Goal: Task Accomplishment & Management: Complete application form

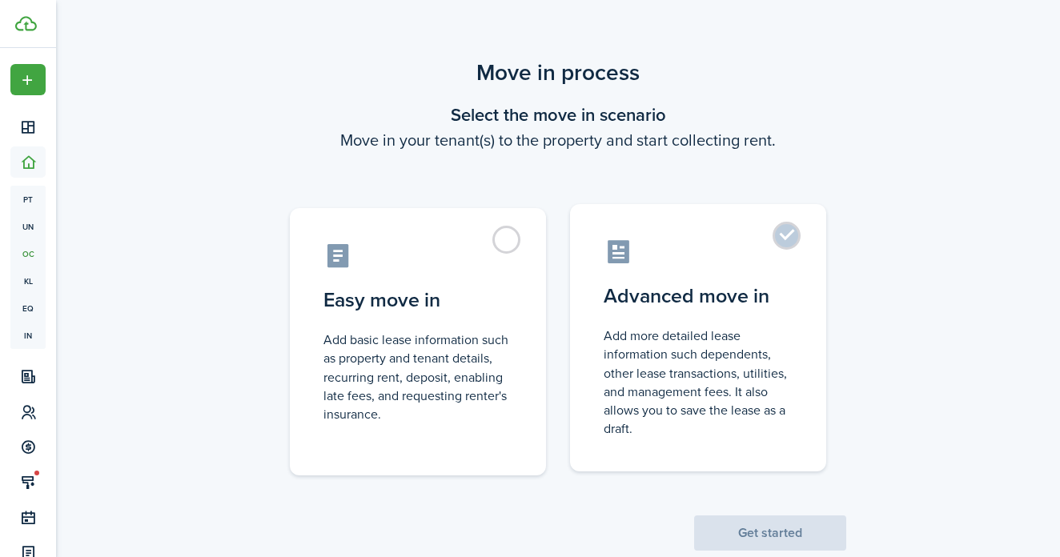
click at [787, 228] on label "Advanced move in Add more detailed lease information such dependents, other lea…" at bounding box center [698, 338] width 256 height 268
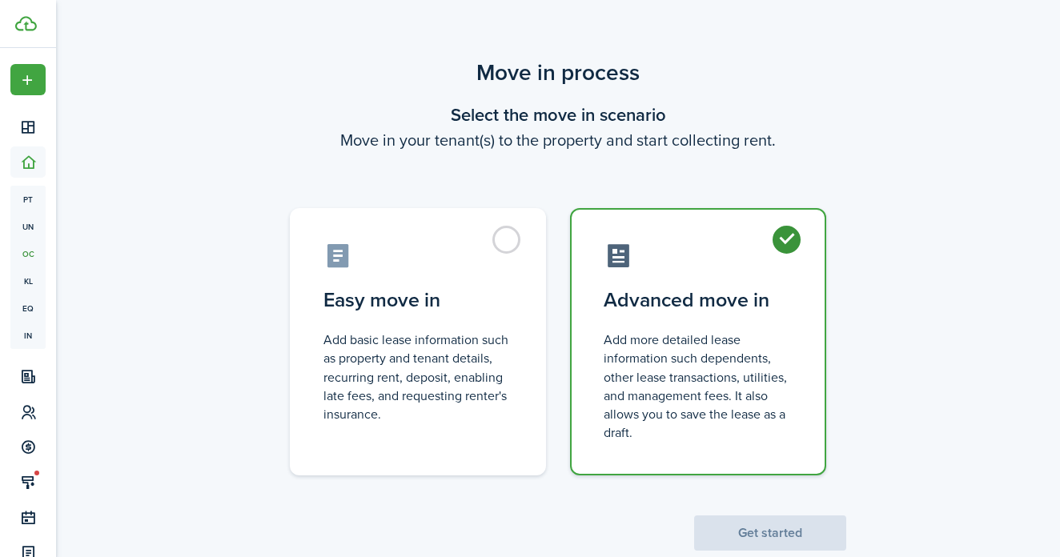
radio input "true"
click at [775, 525] on button "Get started" at bounding box center [770, 533] width 152 height 35
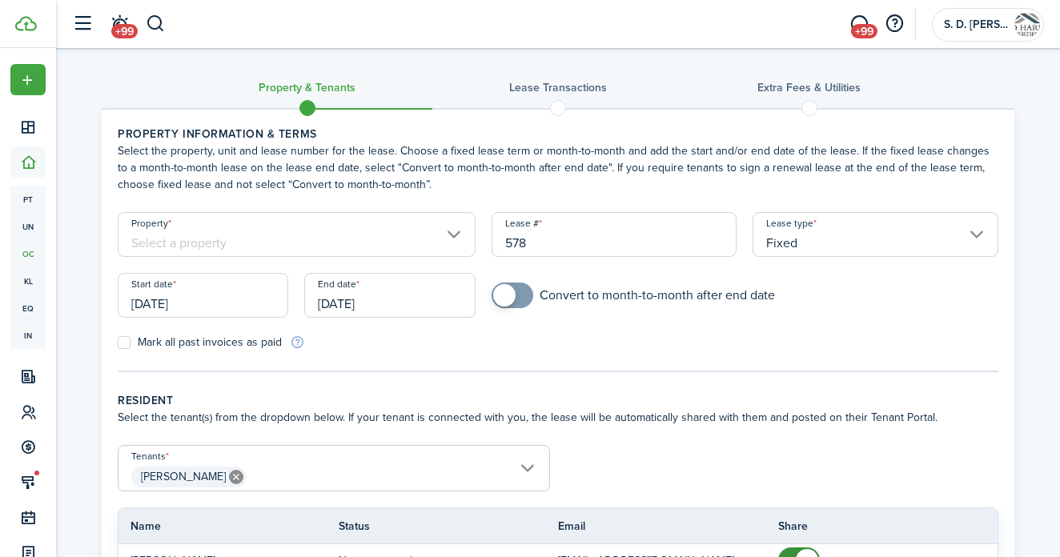
click at [275, 220] on input "Property" at bounding box center [297, 234] width 358 height 45
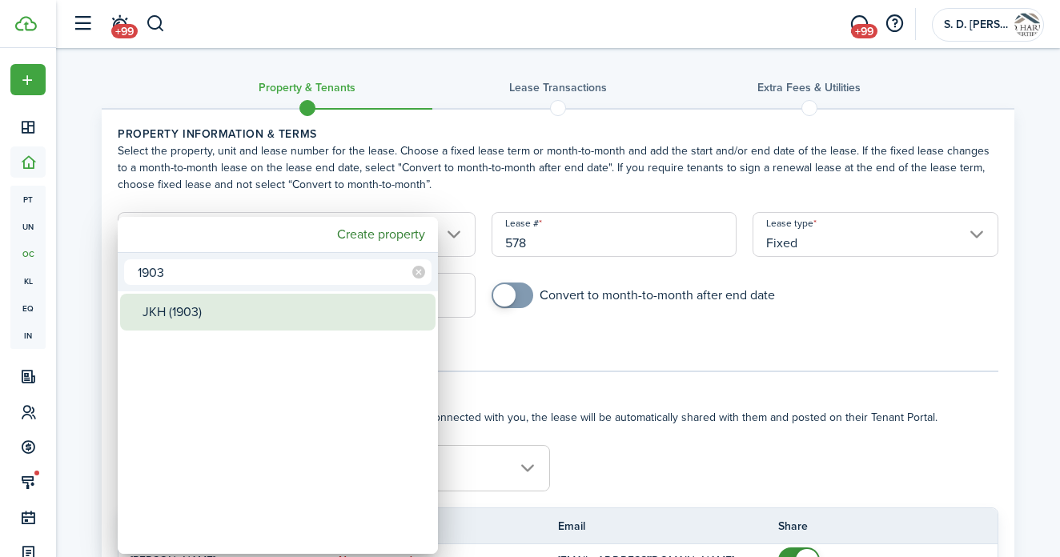
type input "1903"
click at [164, 311] on div "JKH (1903)" at bounding box center [285, 312] width 284 height 37
type input "JKH (1903)"
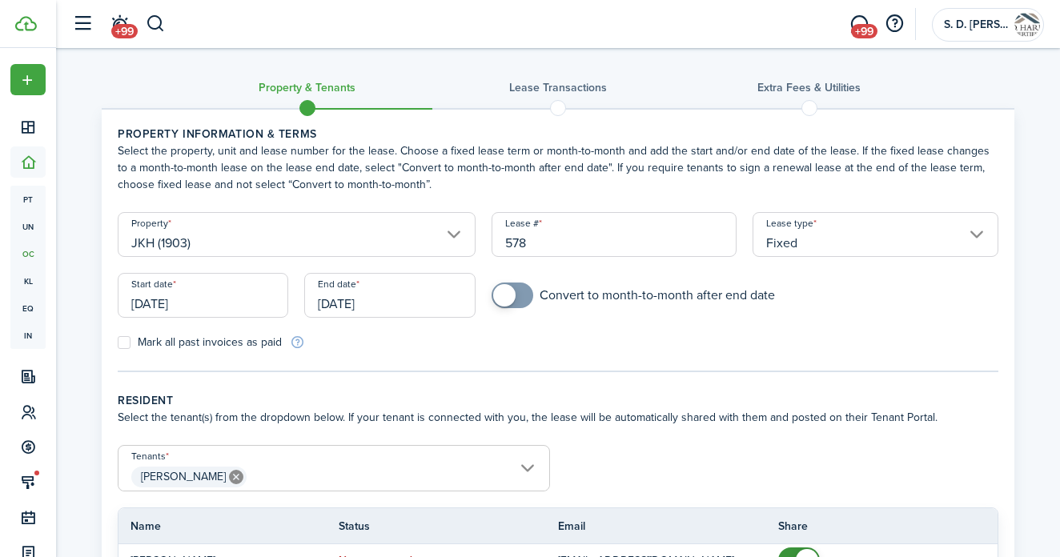
click at [206, 309] on input "[DATE]" at bounding box center [203, 295] width 171 height 45
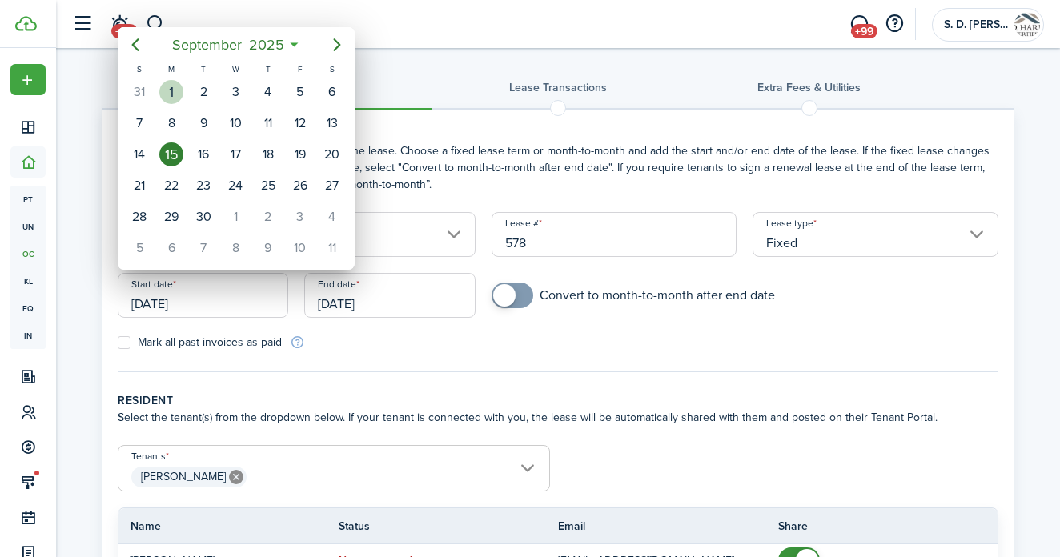
click at [169, 90] on div "1" at bounding box center [171, 92] width 24 height 24
type input "[DATE]"
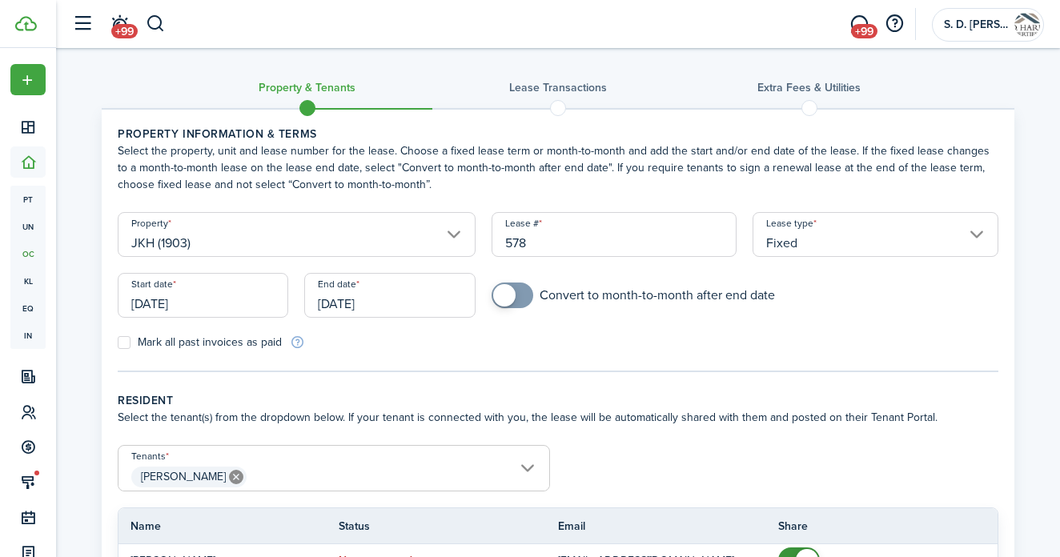
checkbox input "true"
click at [506, 293] on span at bounding box center [504, 295] width 22 height 22
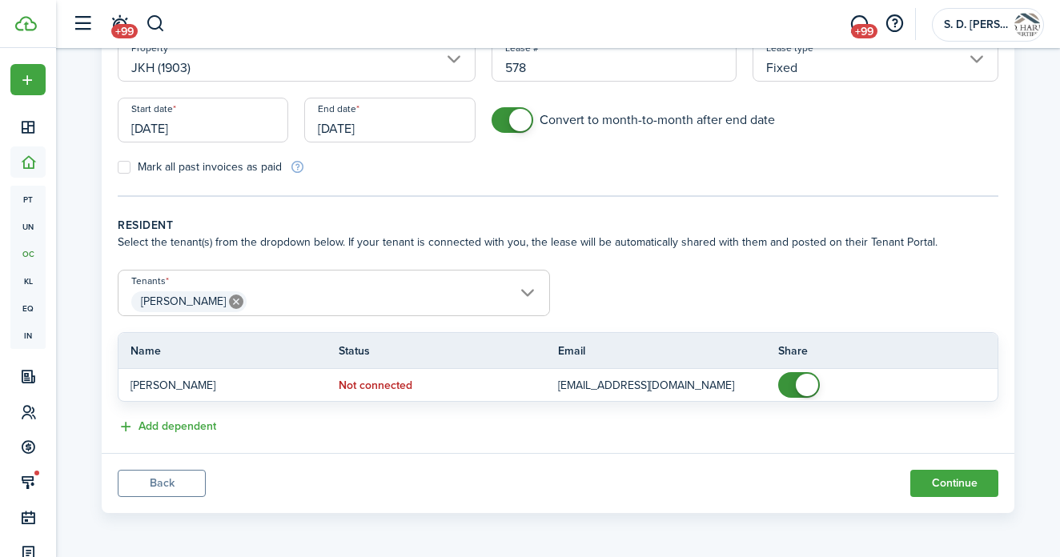
scroll to position [175, 0]
click at [950, 484] on button "Continue" at bounding box center [955, 483] width 88 height 27
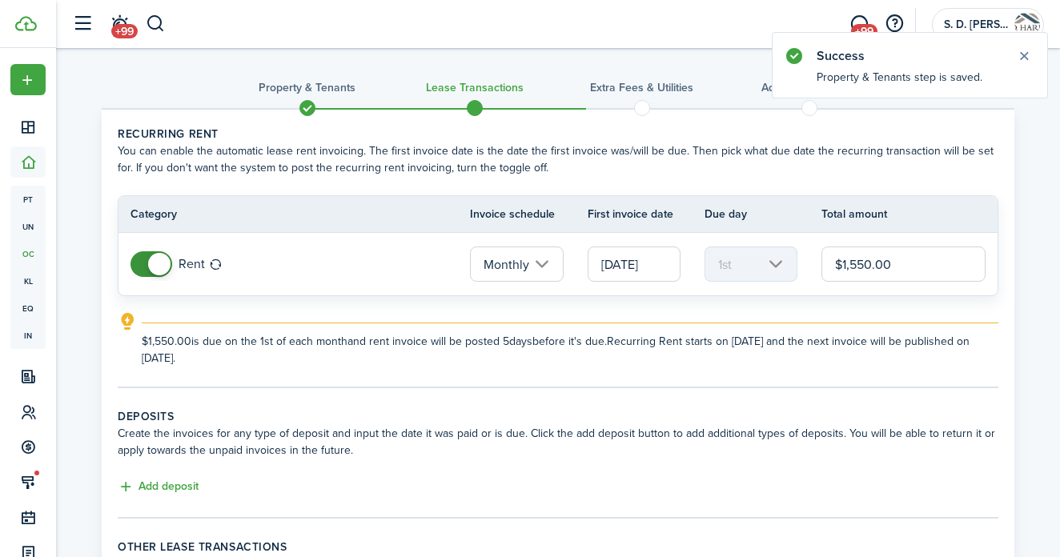
click at [900, 264] on input "$1,550.00" at bounding box center [904, 264] width 164 height 35
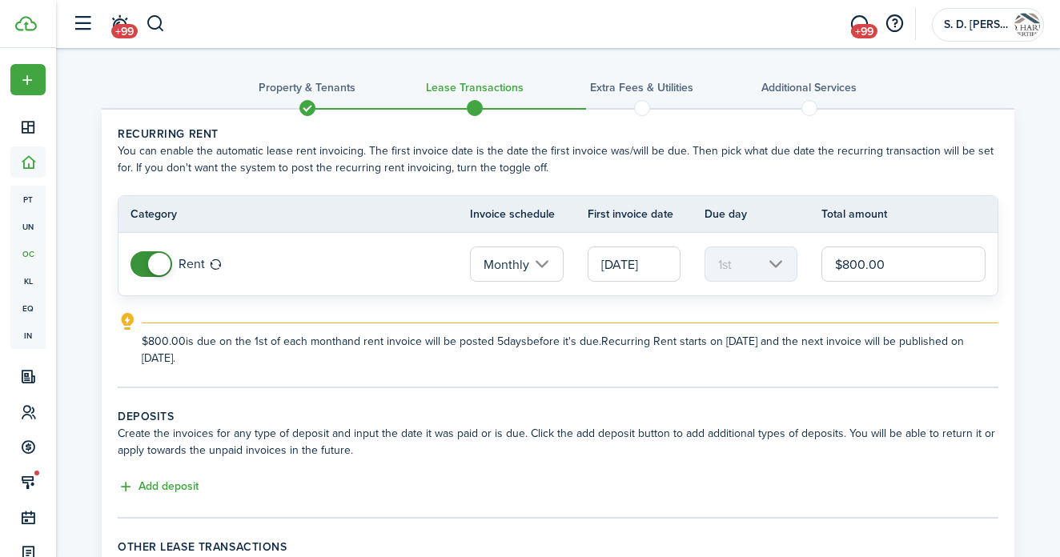
click at [667, 264] on input "[DATE]" at bounding box center [634, 264] width 93 height 35
type input "$800.00"
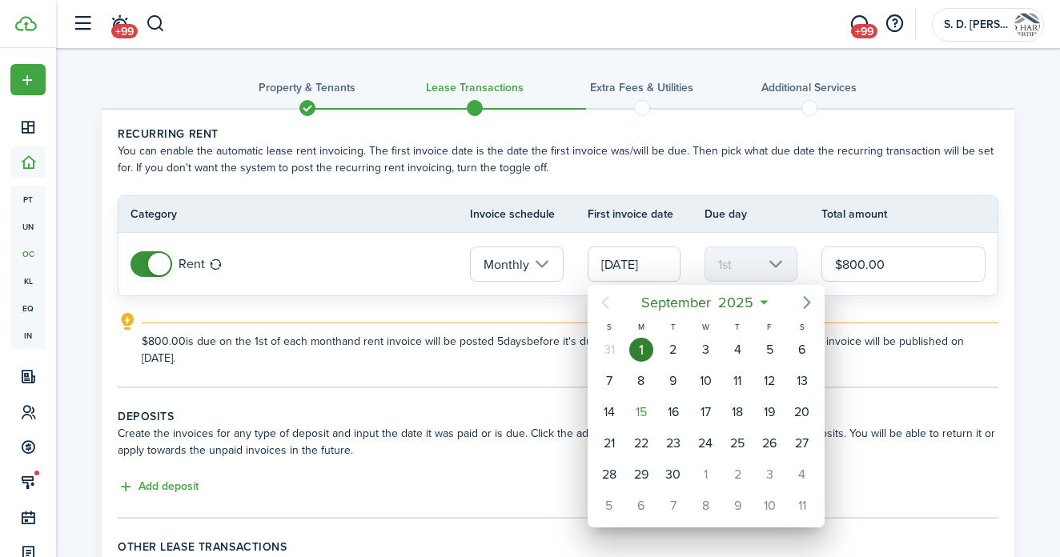
click at [806, 300] on icon "Next page" at bounding box center [807, 302] width 19 height 19
click at [710, 351] on div "1" at bounding box center [706, 350] width 24 height 24
type input "[DATE]"
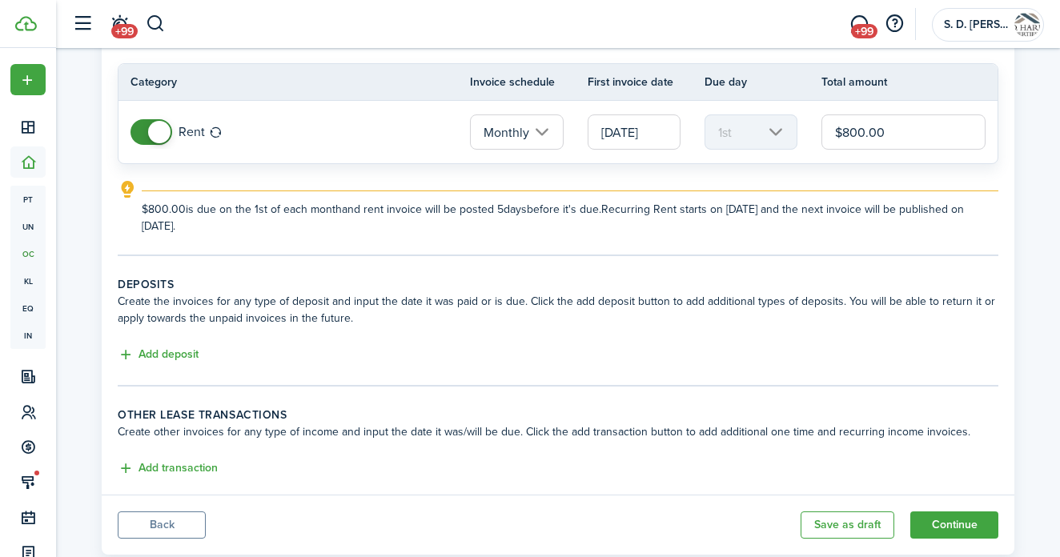
scroll to position [148, 0]
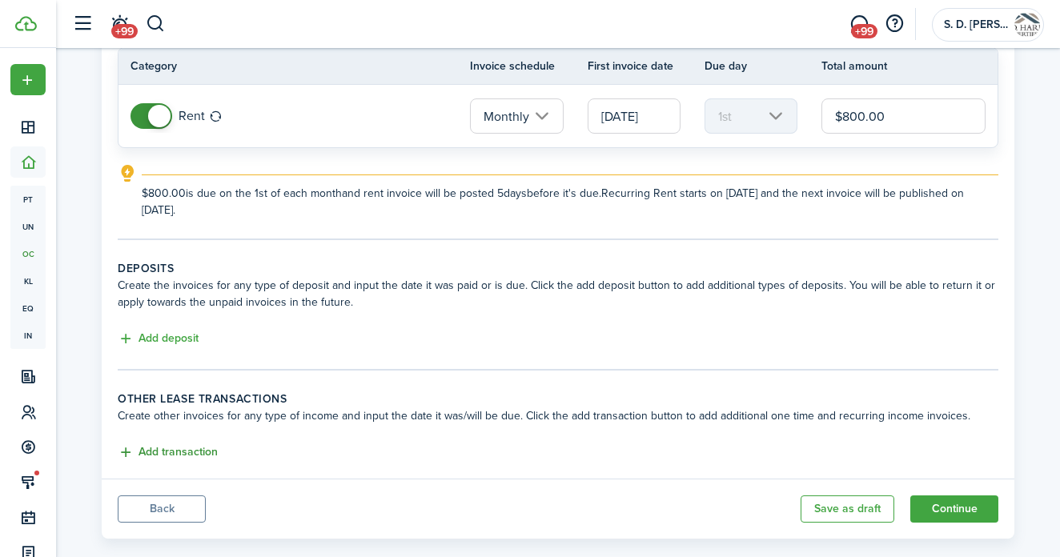
click at [159, 457] on button "Add transaction" at bounding box center [168, 453] width 100 height 18
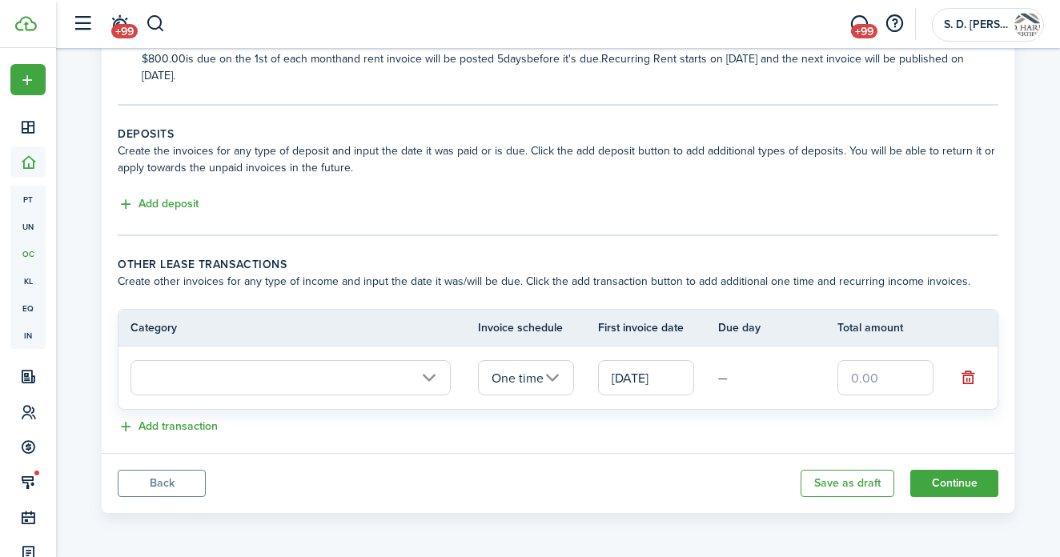
scroll to position [283, 0]
click at [243, 376] on input "text" at bounding box center [291, 377] width 320 height 35
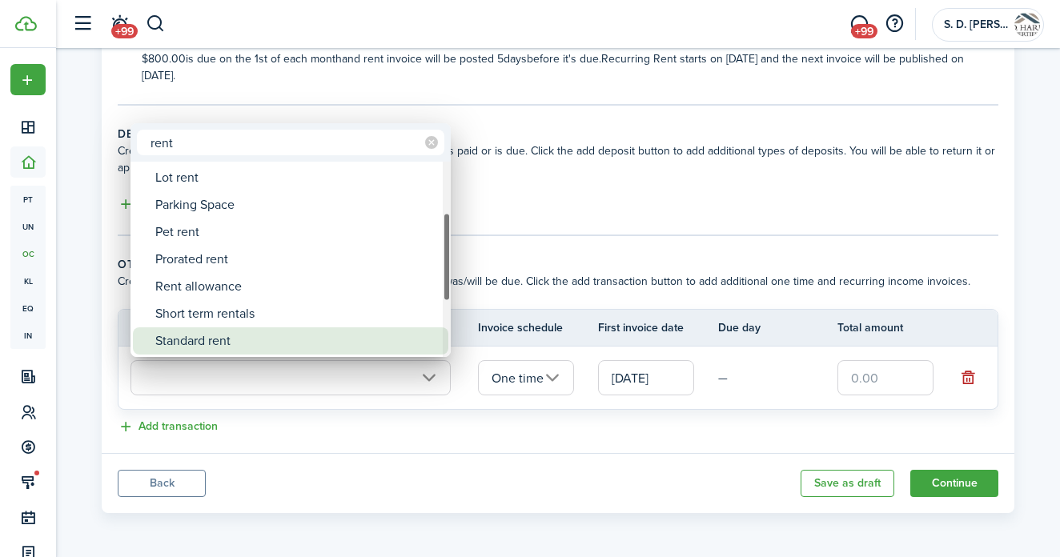
type input "rent"
click at [175, 340] on div "Standard rent" at bounding box center [297, 341] width 284 height 27
type input "Rent / Standard rent"
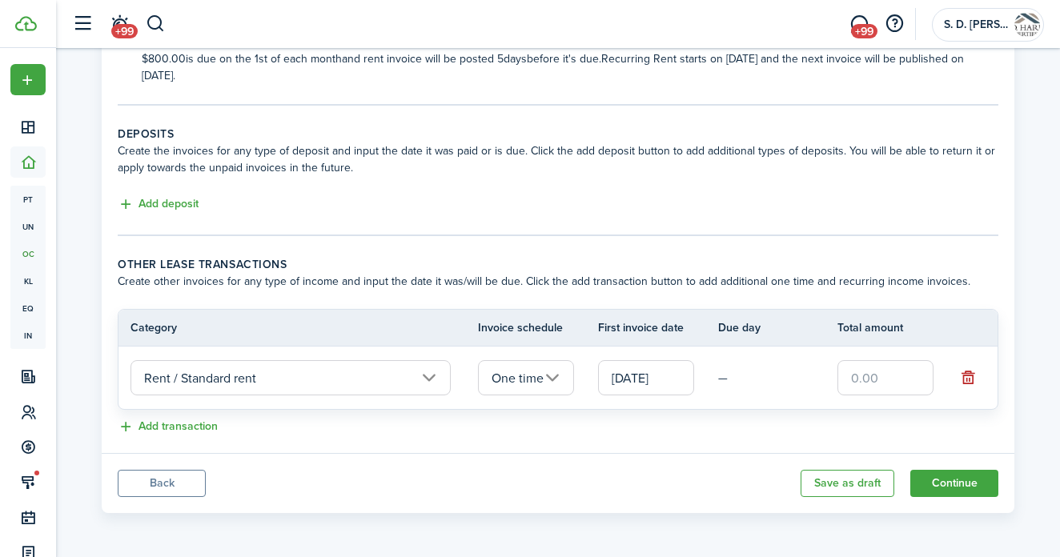
click at [877, 382] on input "text" at bounding box center [886, 377] width 96 height 35
type input "$800.00"
click at [953, 486] on button "Continue" at bounding box center [955, 483] width 88 height 27
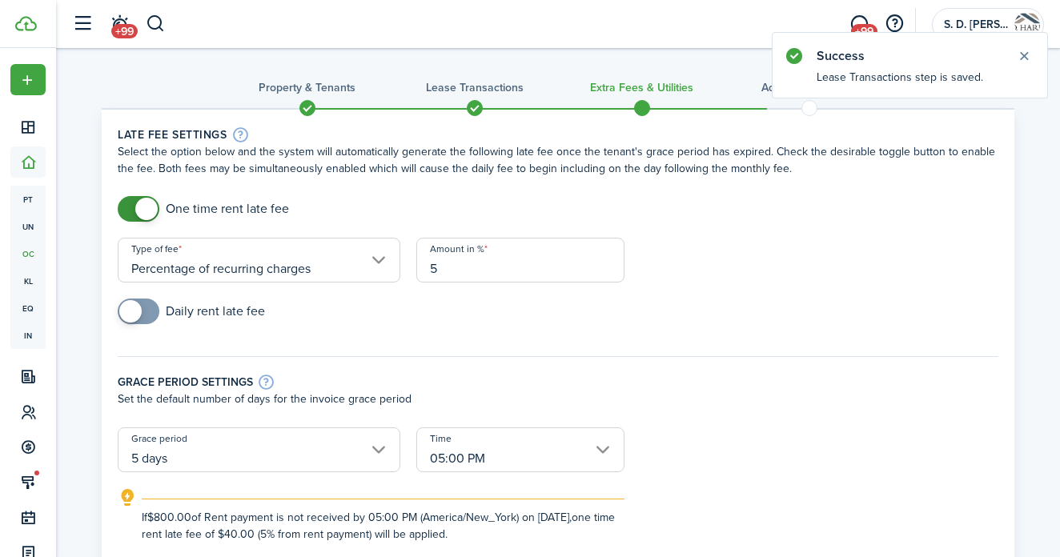
checkbox input "false"
click at [140, 204] on span at bounding box center [146, 209] width 22 height 22
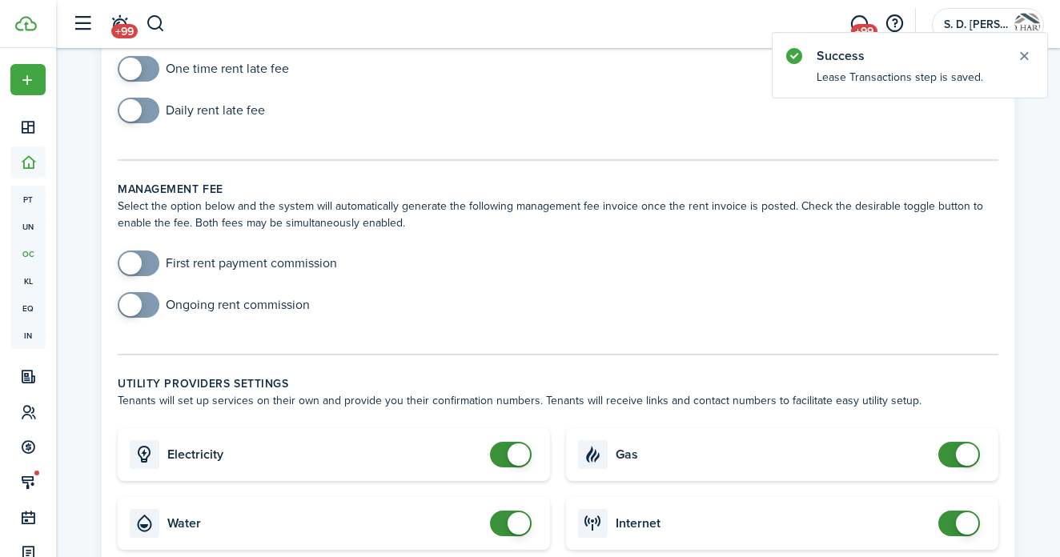
scroll to position [198, 0]
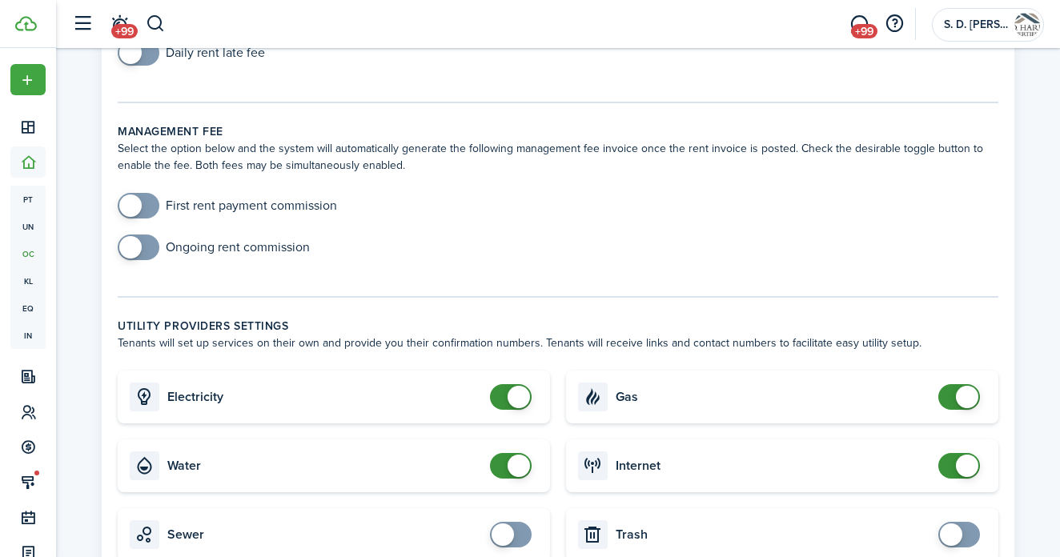
checkbox input "false"
click at [522, 396] on span at bounding box center [519, 397] width 22 height 22
checkbox input "false"
click at [511, 469] on span at bounding box center [519, 466] width 22 height 22
checkbox input "false"
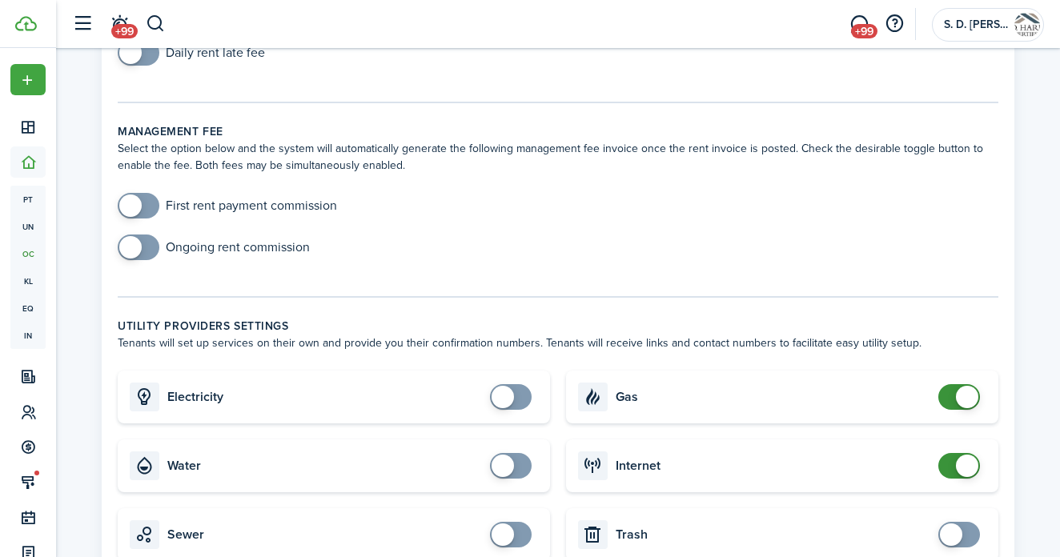
click at [968, 391] on span at bounding box center [967, 397] width 22 height 22
checkbox input "false"
click at [972, 468] on span at bounding box center [967, 466] width 22 height 22
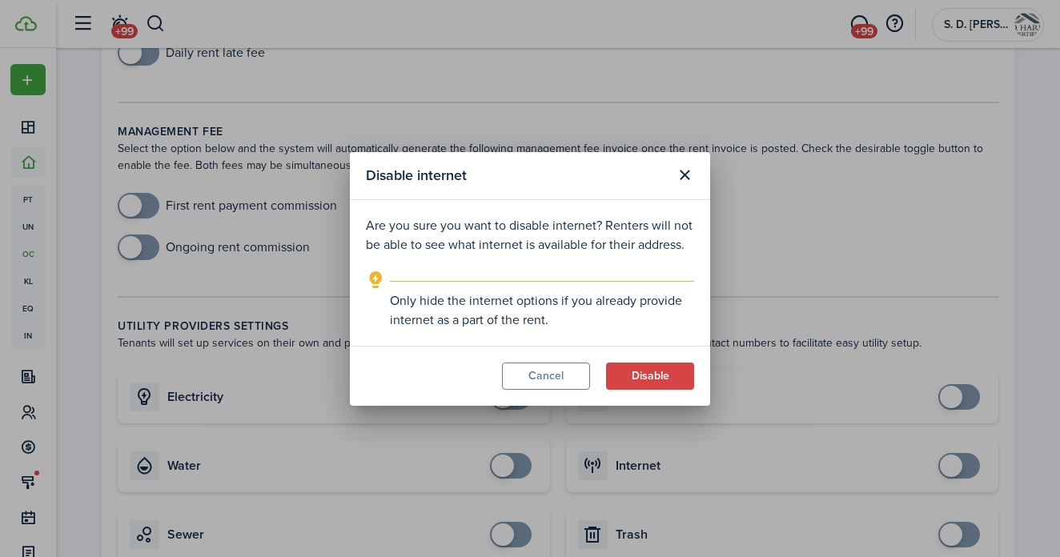
click at [673, 362] on modal-footer "Cancel Disable" at bounding box center [530, 376] width 360 height 60
click at [667, 371] on button "Disable" at bounding box center [650, 376] width 88 height 27
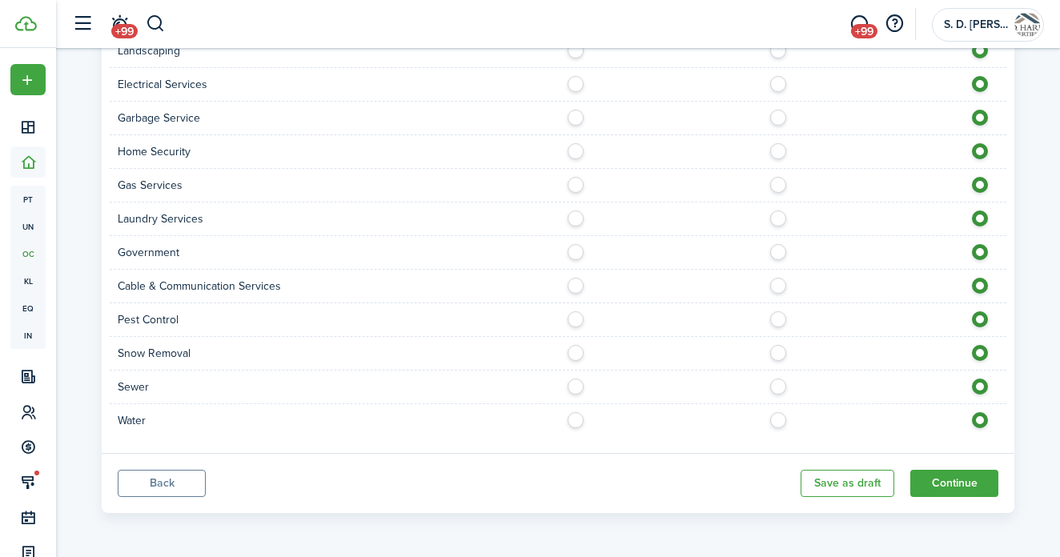
scroll to position [1140, 0]
click at [951, 497] on button "Continue" at bounding box center [955, 483] width 88 height 27
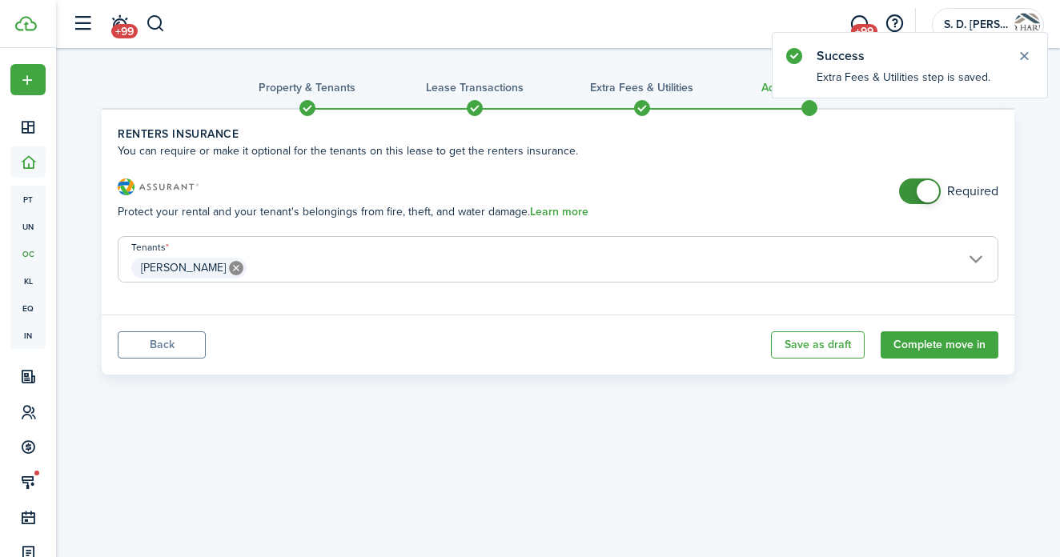
checkbox input "false"
click at [935, 188] on span at bounding box center [928, 191] width 22 height 22
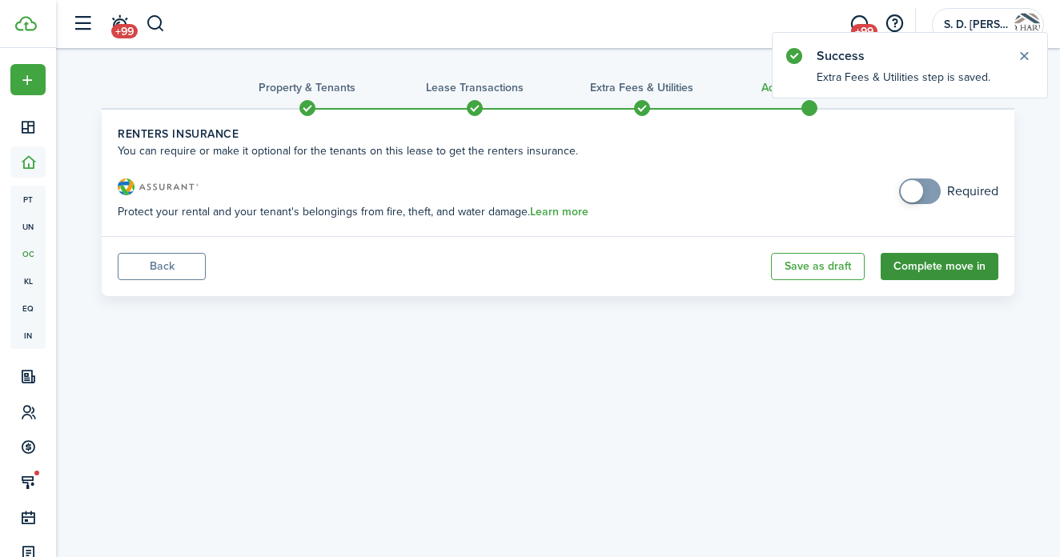
click at [916, 268] on button "Complete move in" at bounding box center [940, 266] width 118 height 27
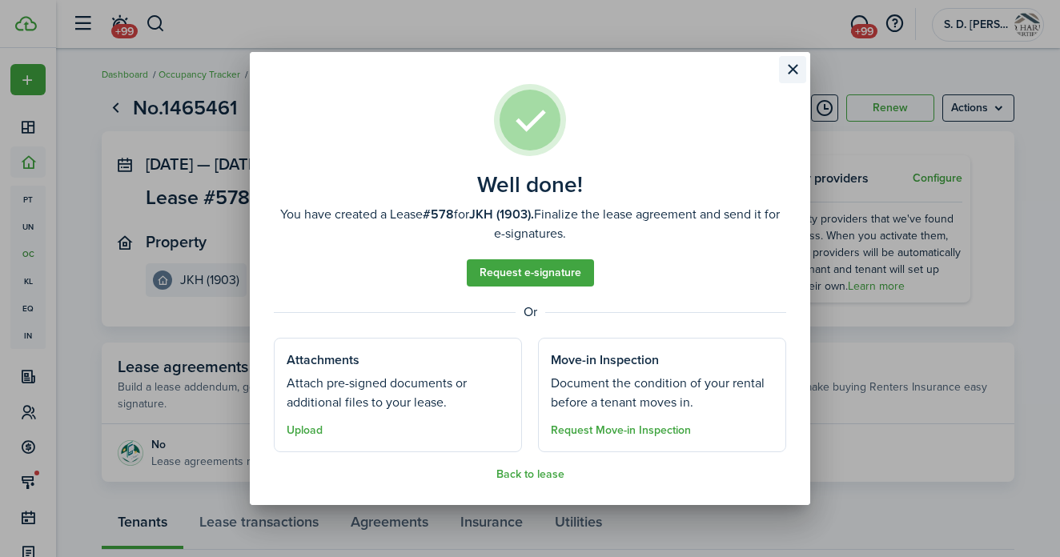
click at [800, 70] on button "Close modal" at bounding box center [792, 69] width 27 height 27
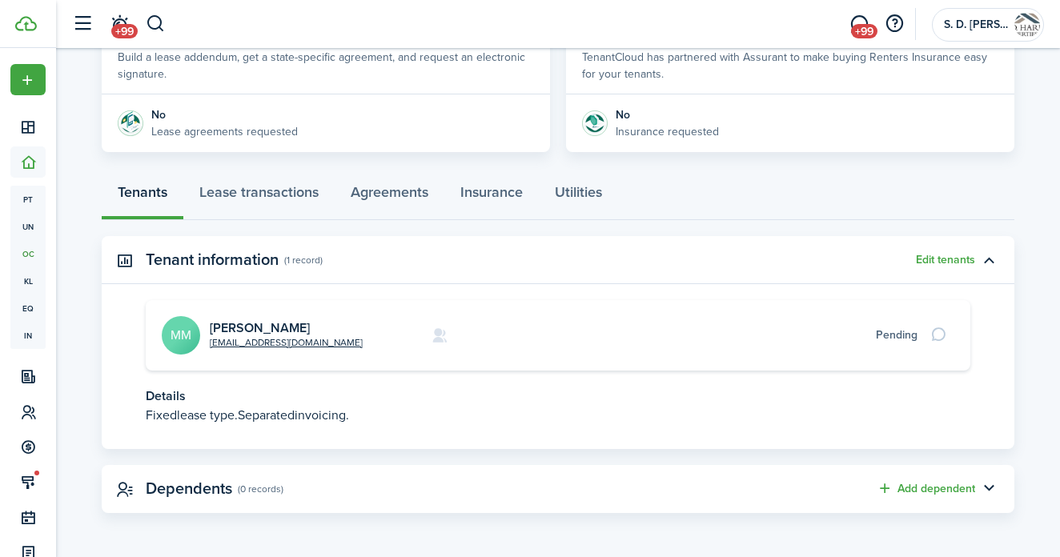
scroll to position [329, 0]
click at [261, 326] on link "[PERSON_NAME]" at bounding box center [260, 329] width 100 height 18
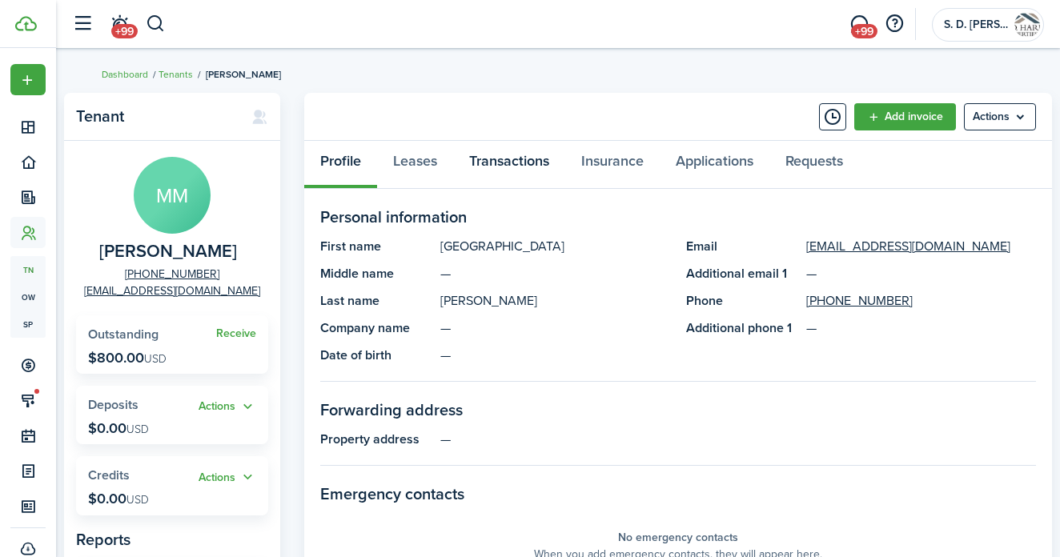
click at [527, 160] on link "Transactions" at bounding box center [509, 165] width 112 height 48
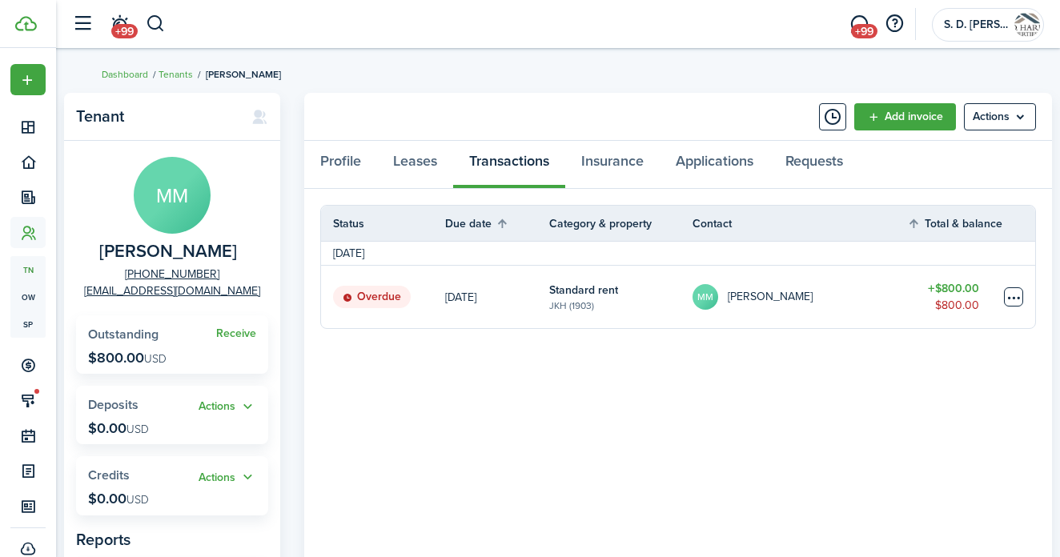
click at [1012, 295] on table-menu-btn-icon at bounding box center [1013, 297] width 19 height 19
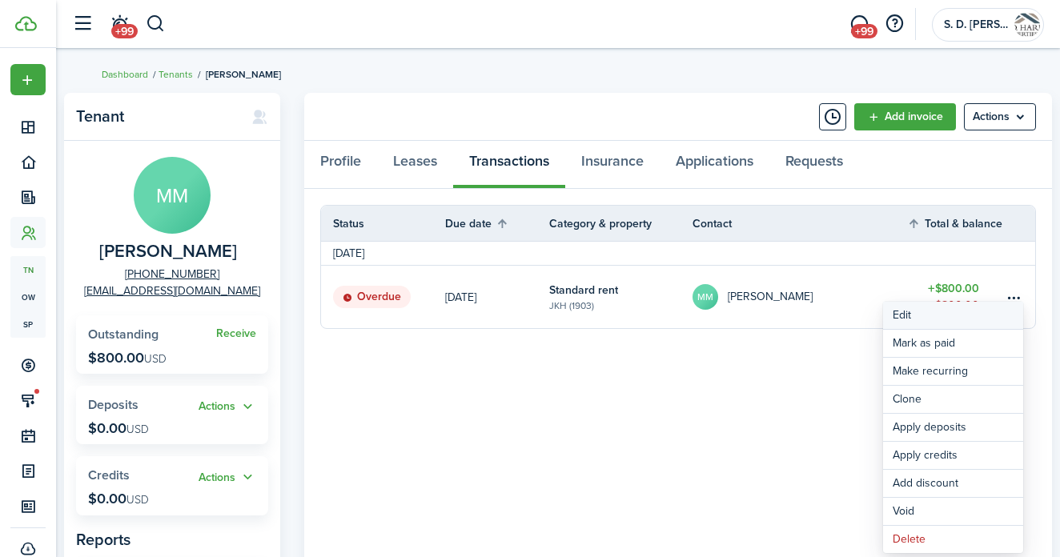
click at [911, 308] on button "Edit" at bounding box center [953, 315] width 140 height 27
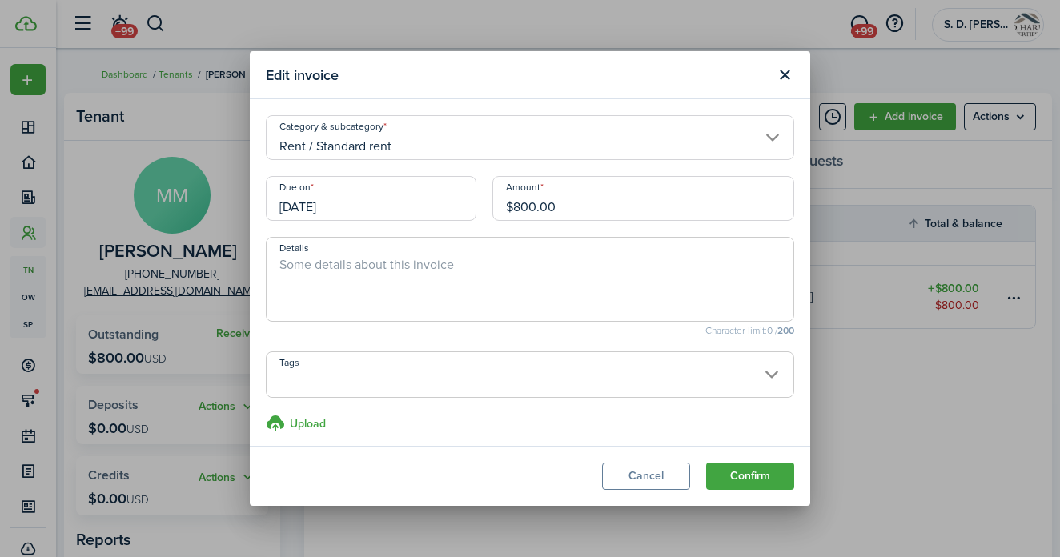
click at [397, 206] on input "[DATE]" at bounding box center [371, 198] width 211 height 45
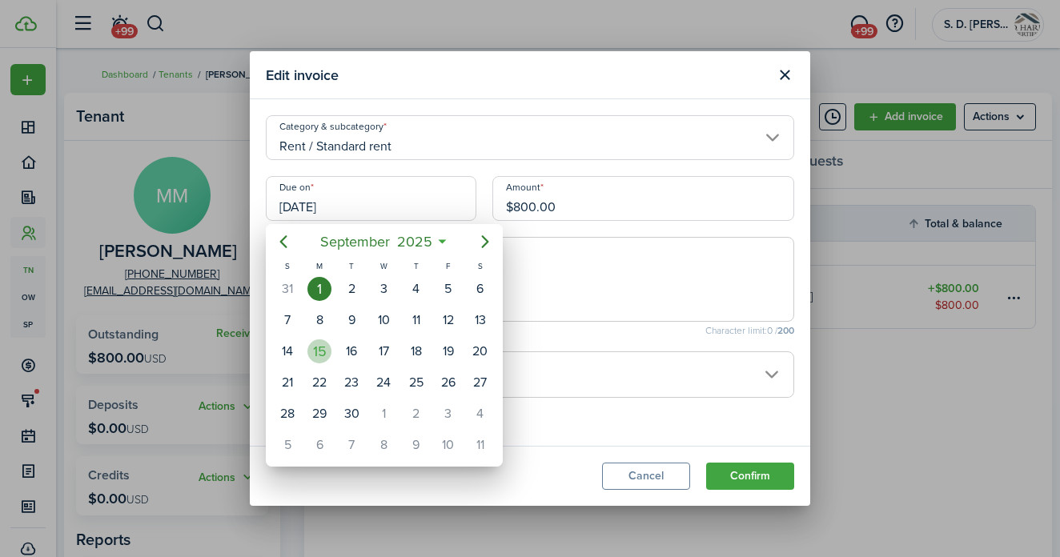
click at [314, 345] on div "15" at bounding box center [320, 352] width 24 height 24
type input "[DATE]"
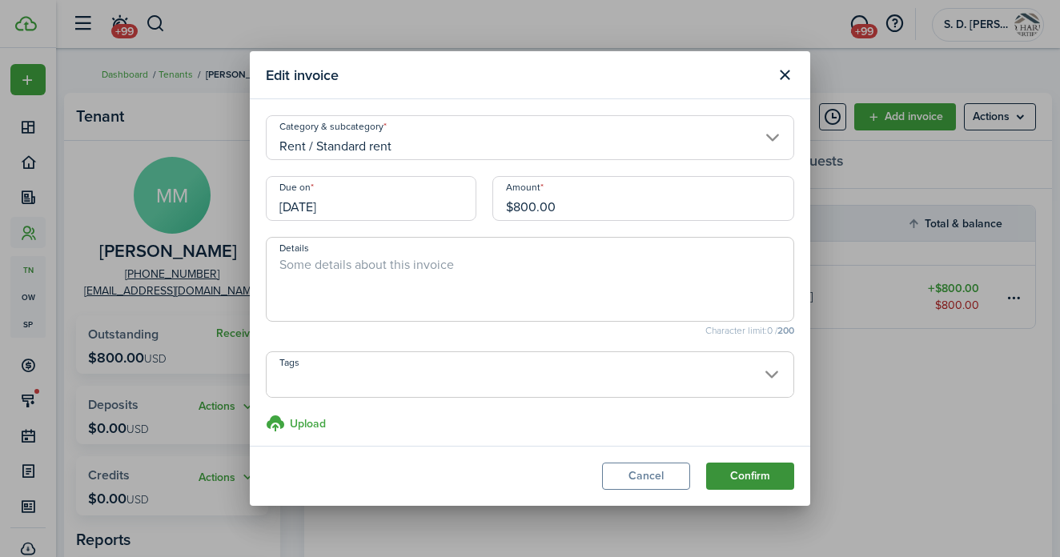
click at [759, 476] on button "Confirm" at bounding box center [750, 476] width 88 height 27
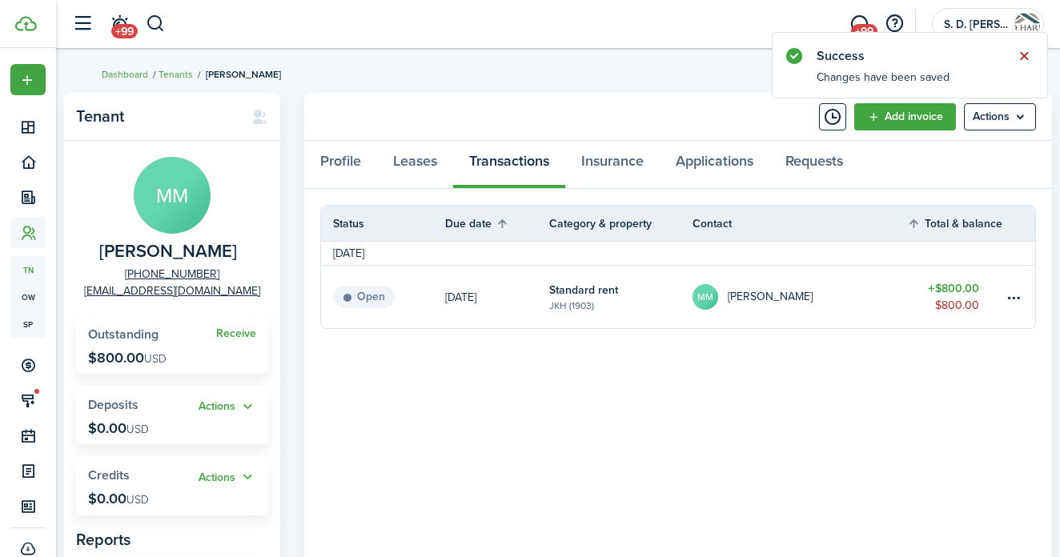
click at [1027, 54] on button "Close notify" at bounding box center [1024, 56] width 22 height 22
